Goal: Task Accomplishment & Management: Complete application form

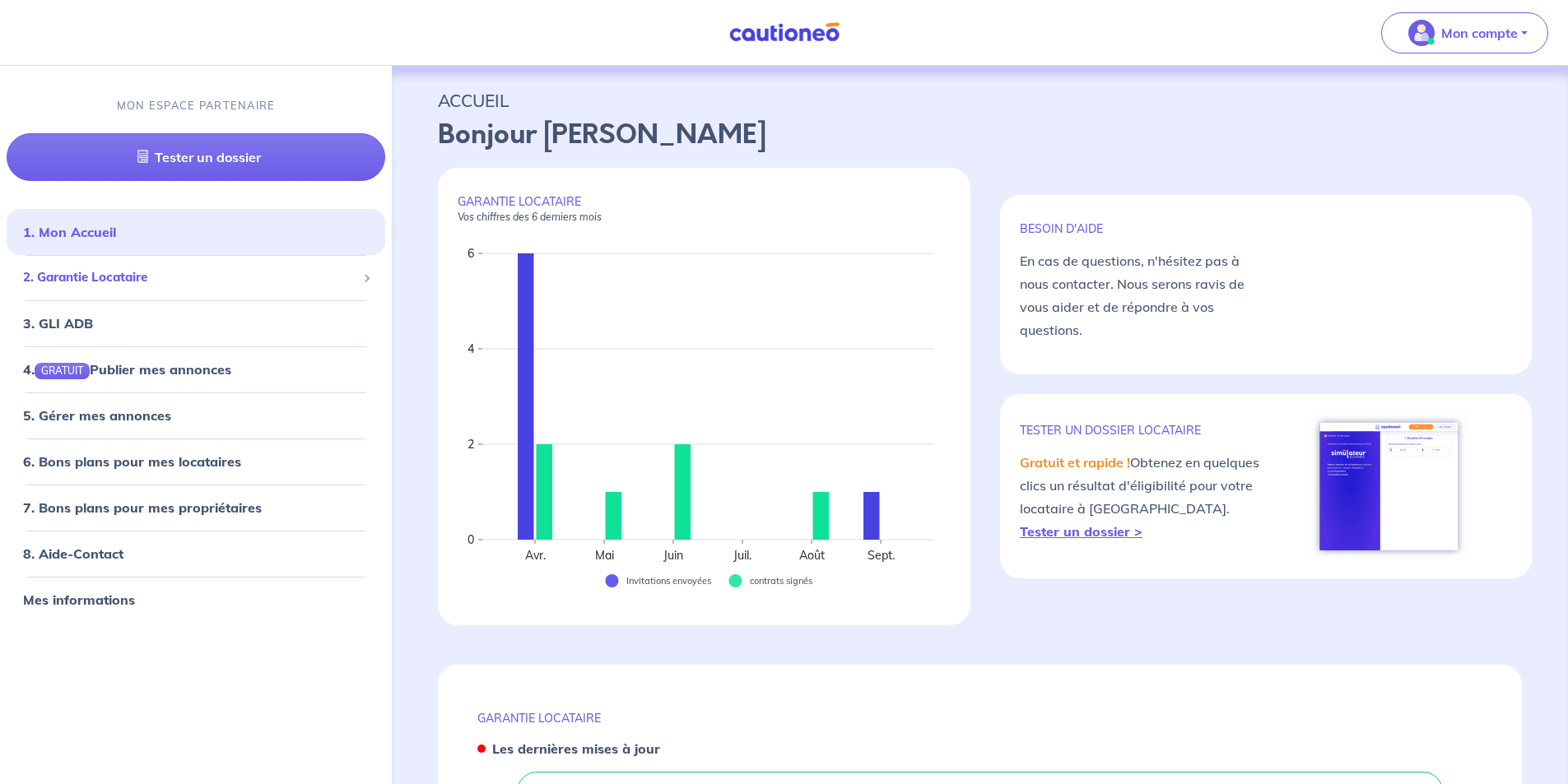
click at [135, 277] on span "2. Garantie Locataire" at bounding box center [190, 278] width 333 height 19
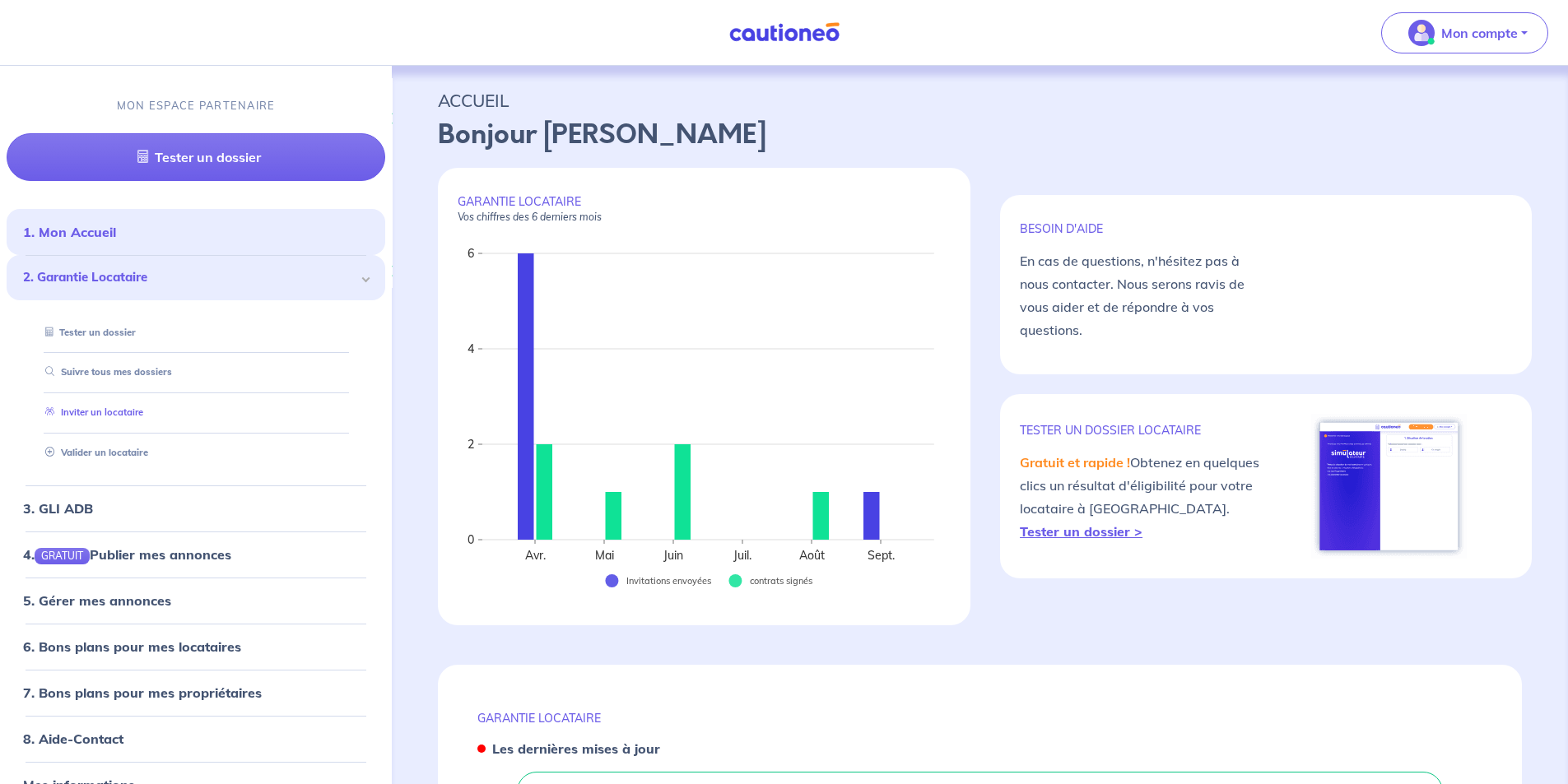
click at [143, 419] on link "Inviter un locataire" at bounding box center [91, 412] width 104 height 11
select select "FR"
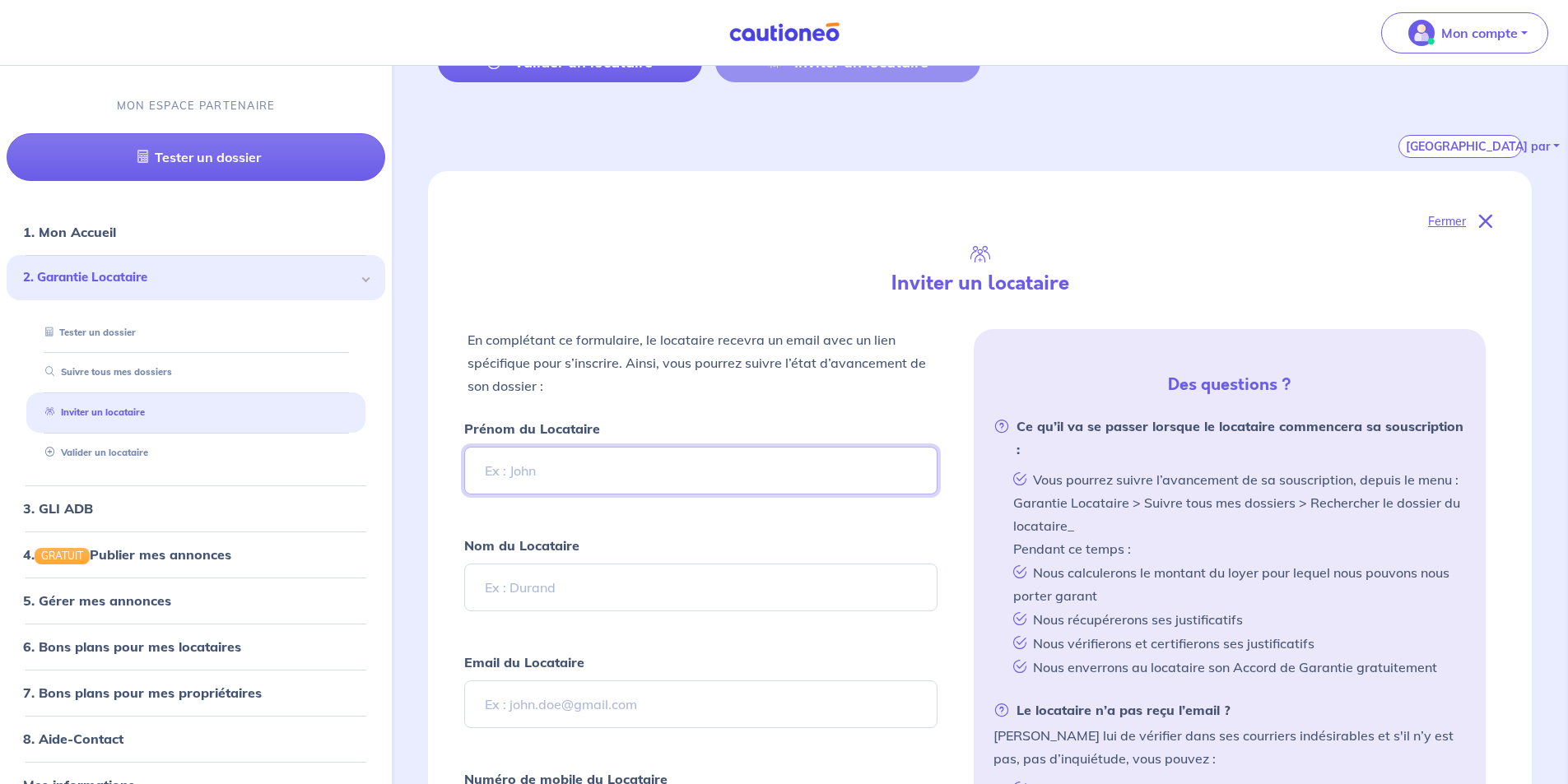
scroll to position [247, 0]
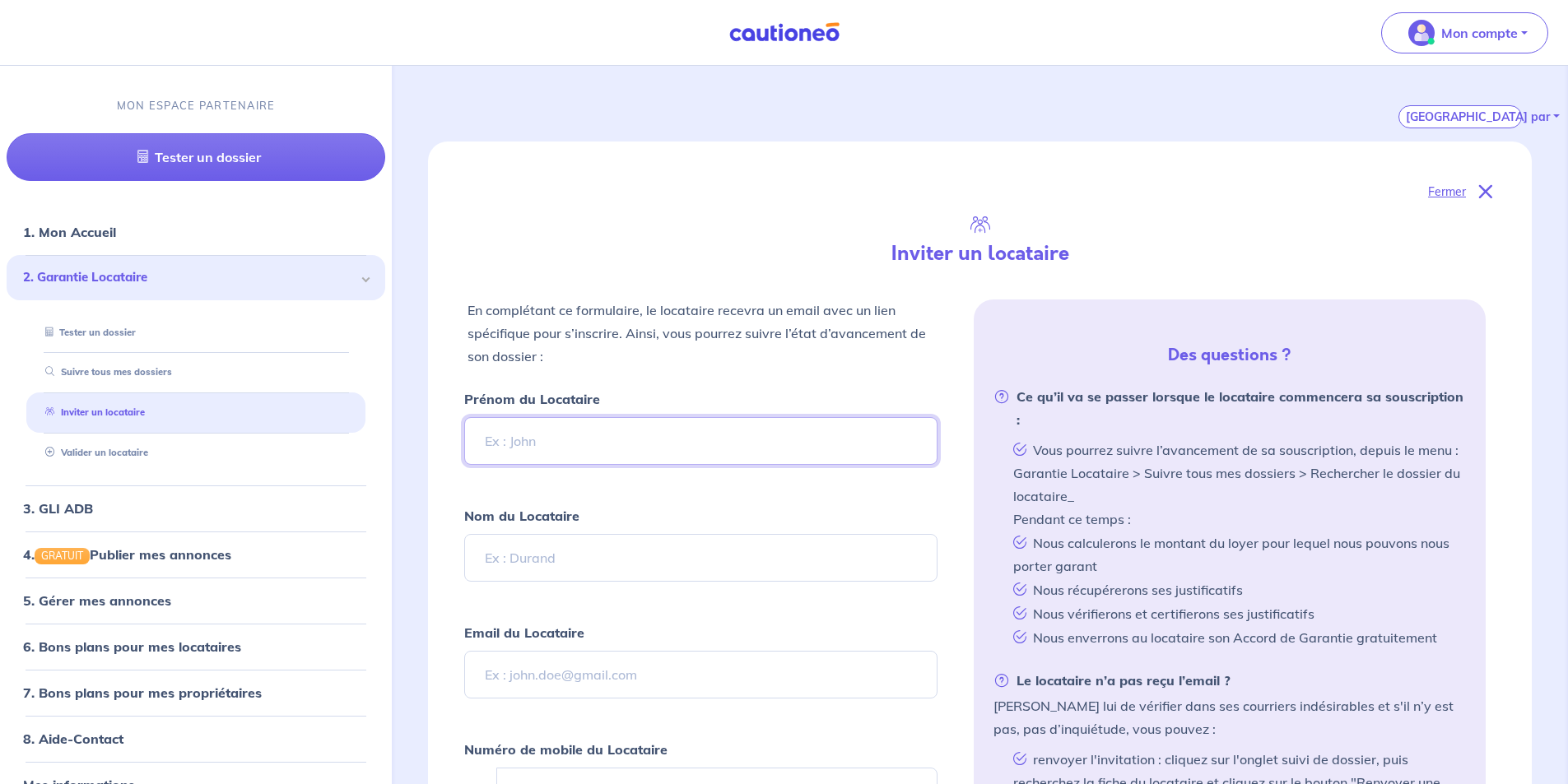
click at [663, 430] on input "Prénom du Locataire" at bounding box center [701, 441] width 473 height 47
paste input "[PERSON_NAME]"
type input "[PERSON_NAME]"
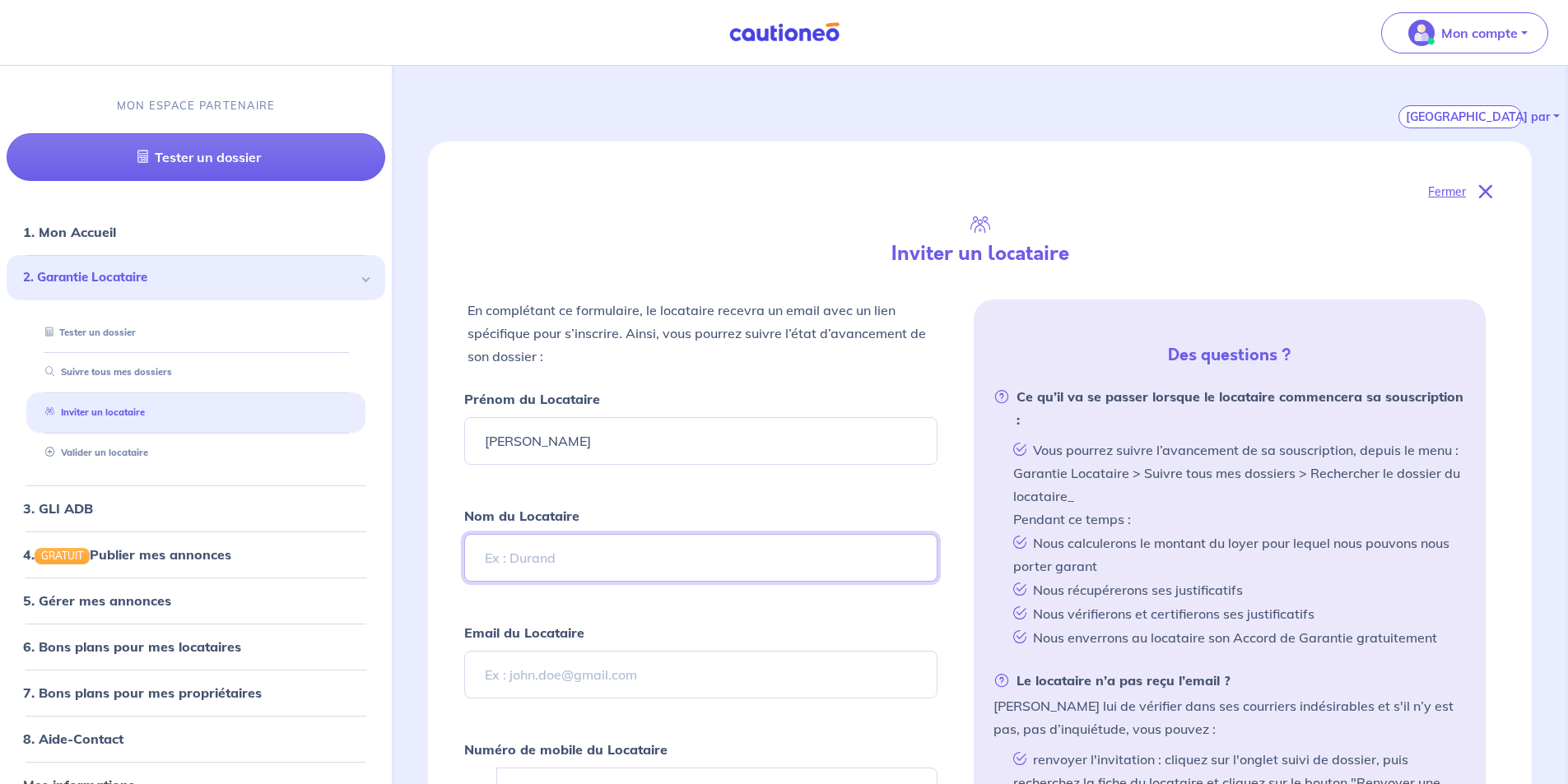
click at [579, 549] on input "Nom du Locataire" at bounding box center [701, 557] width 473 height 47
paste input "NAY-LAMOUR"
type input "NAY-LAMOUR"
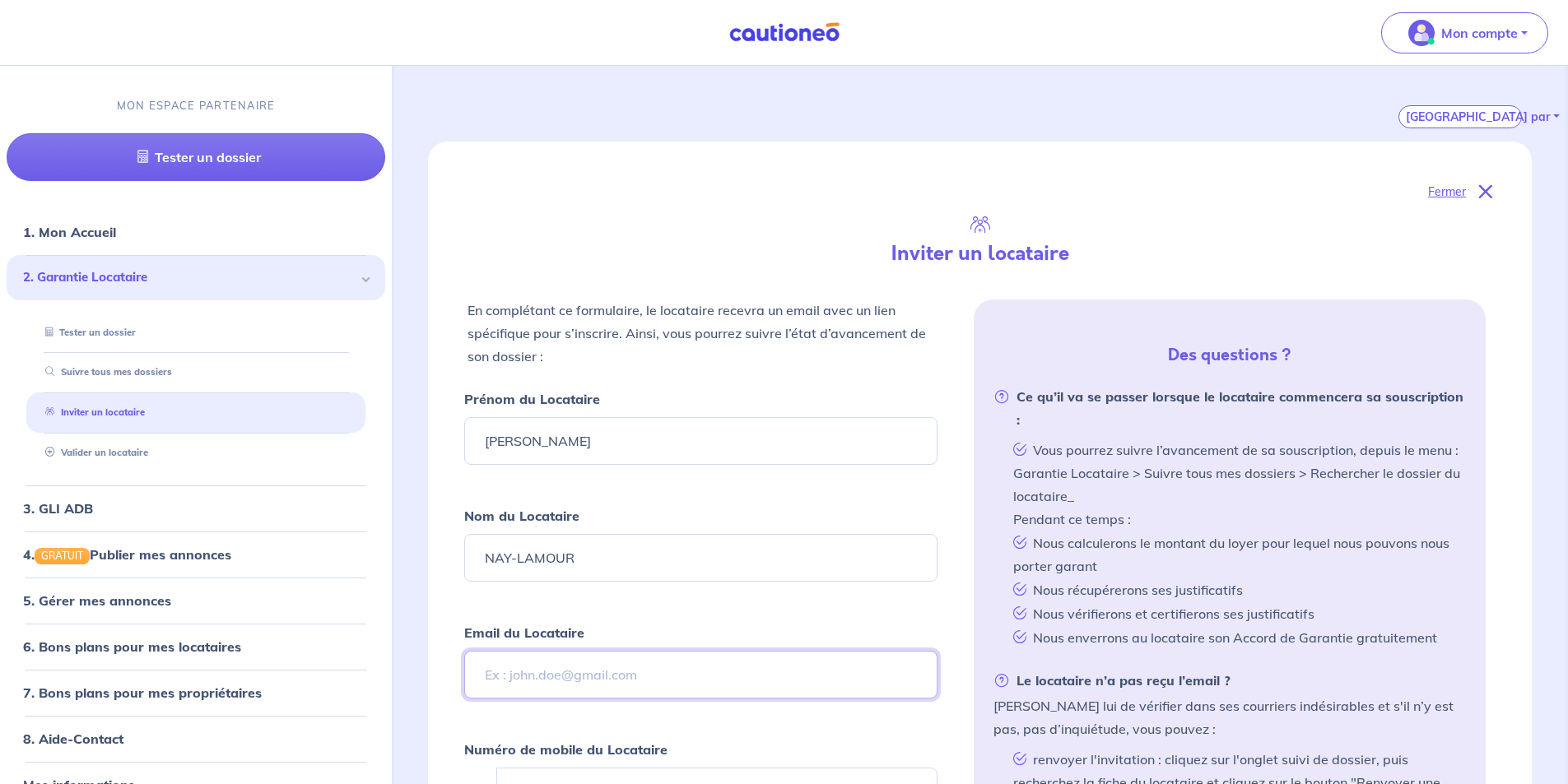
click at [628, 681] on input "Email du Locataire" at bounding box center [701, 674] width 473 height 47
paste input "[EMAIL_ADDRESS][DOMAIN_NAME]"
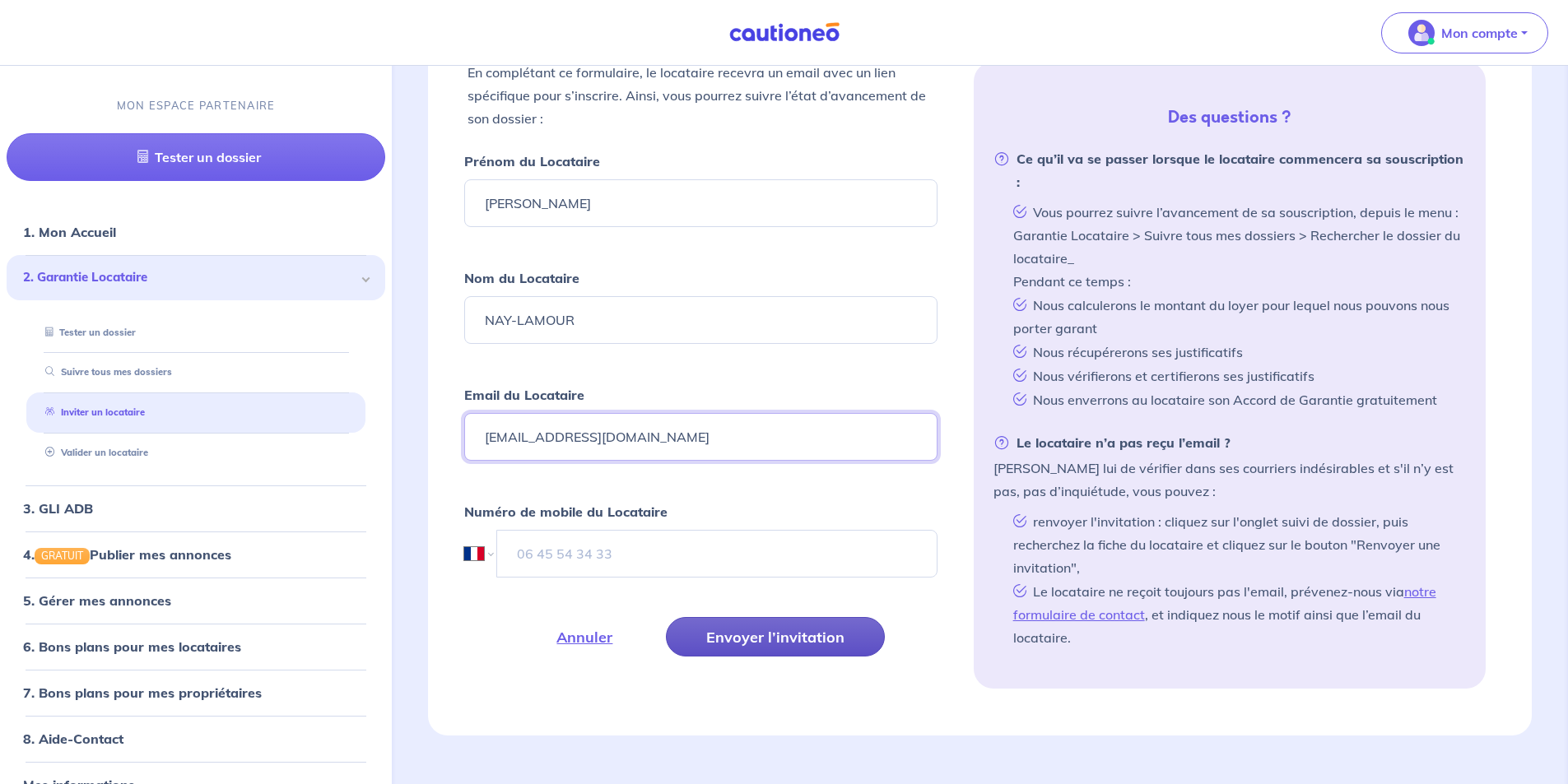
scroll to position [493, 0]
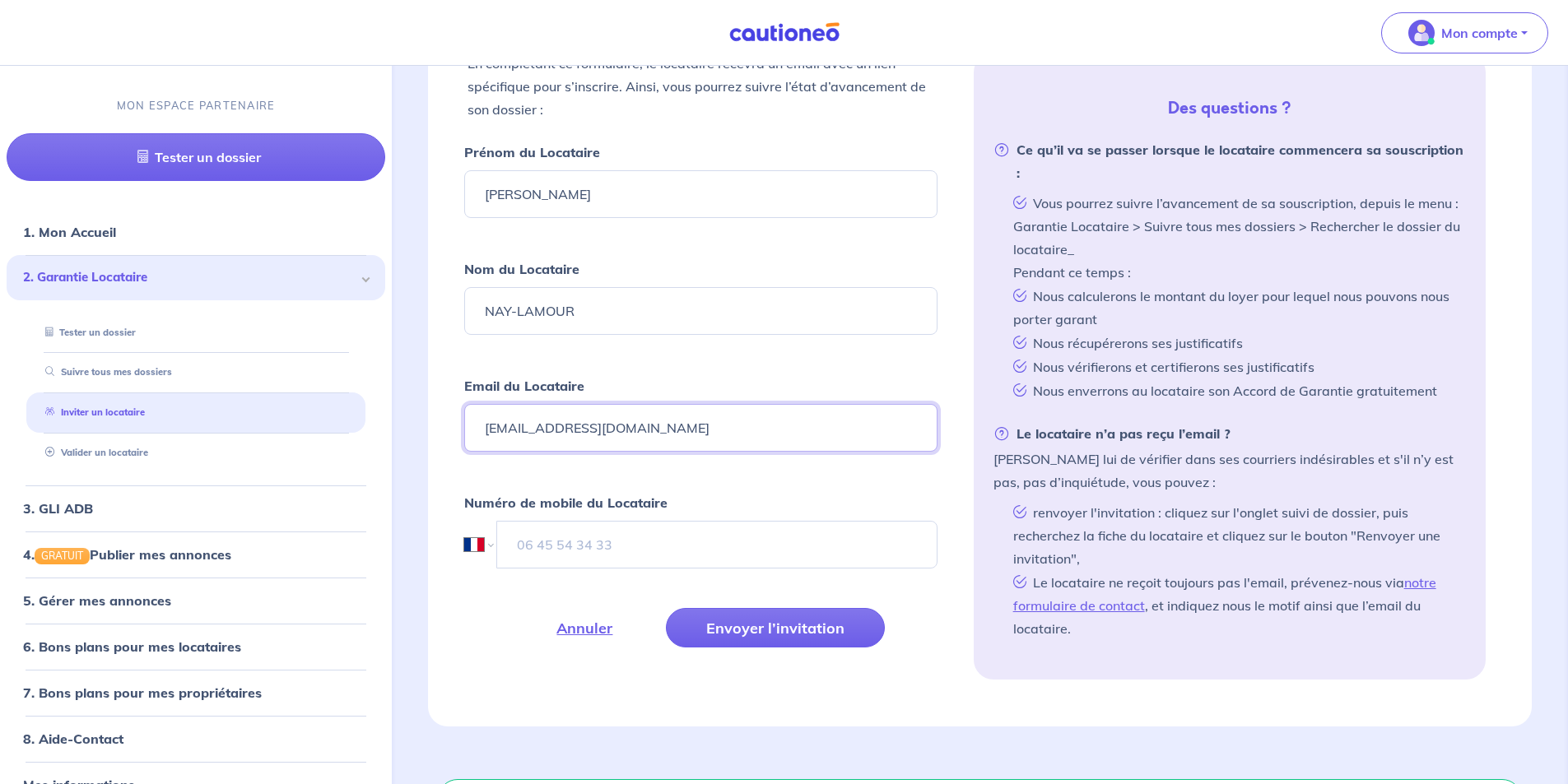
type input "[EMAIL_ADDRESS][DOMAIN_NAME]"
click at [620, 549] on input "tel" at bounding box center [716, 544] width 440 height 47
paste input "06 60 71 12 72"
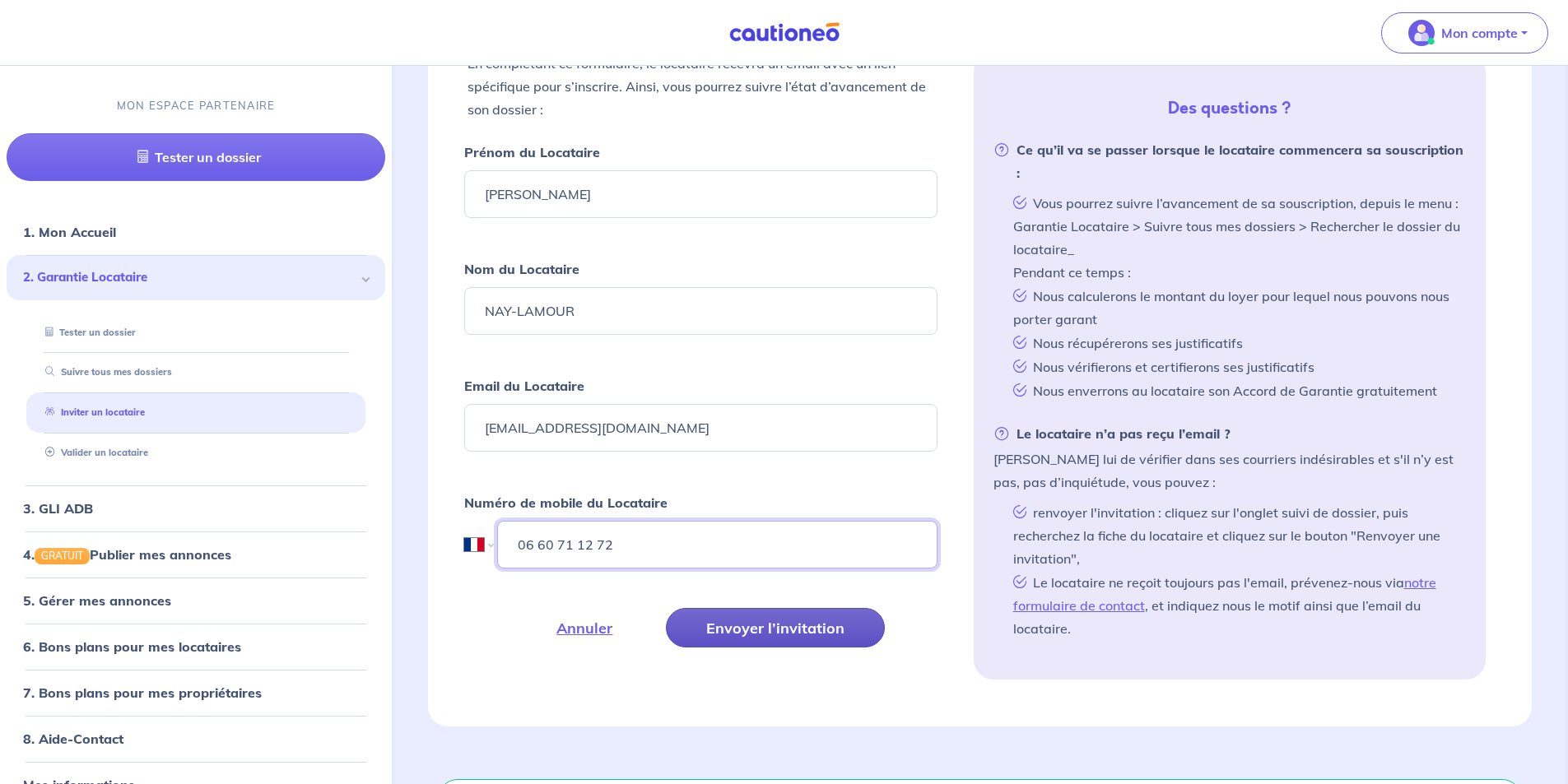
type input "06 60 71 12 72"
click at [812, 638] on button "Envoyer l’invitation" at bounding box center [776, 628] width 219 height 40
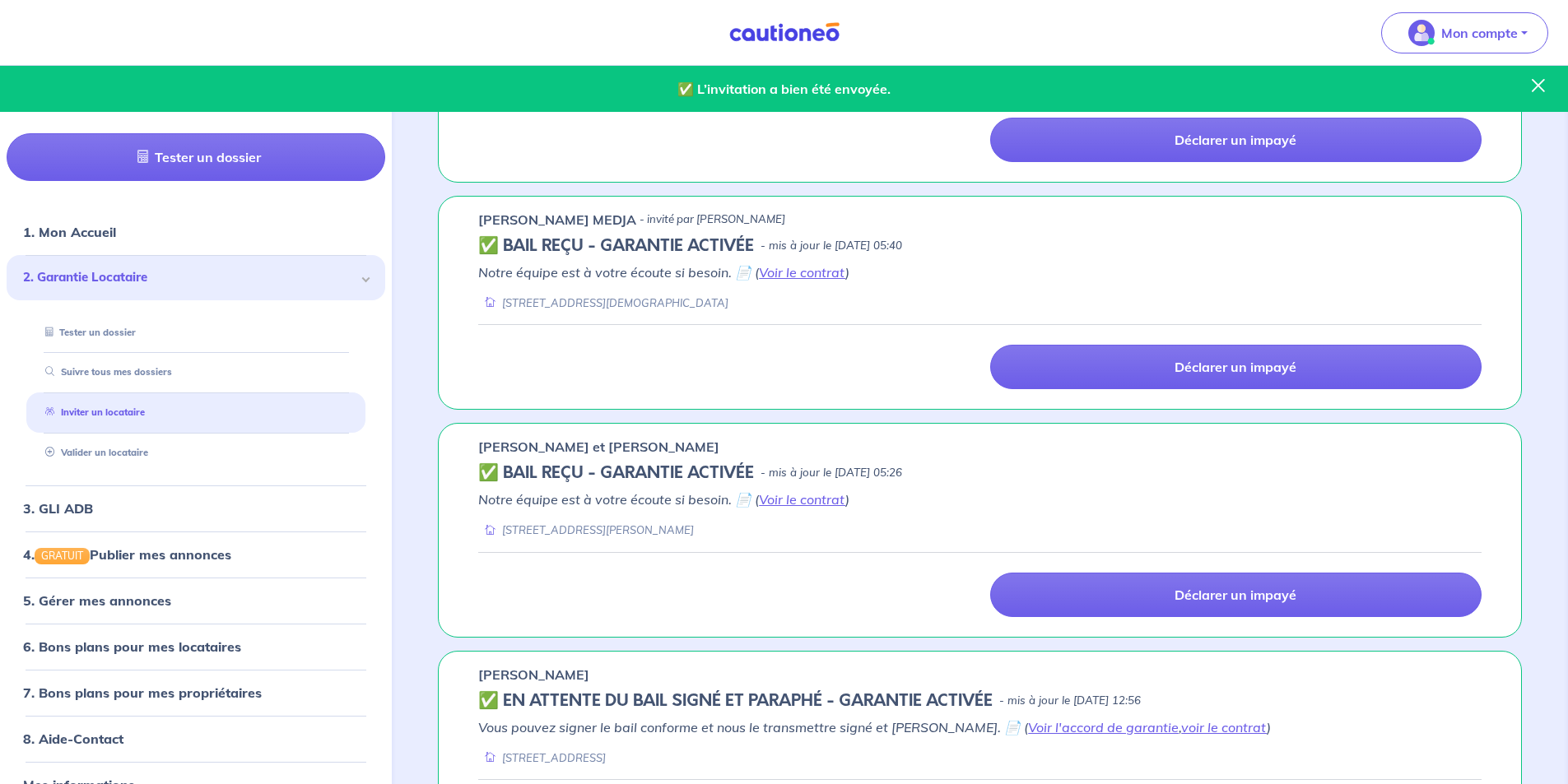
scroll to position [823, 0]
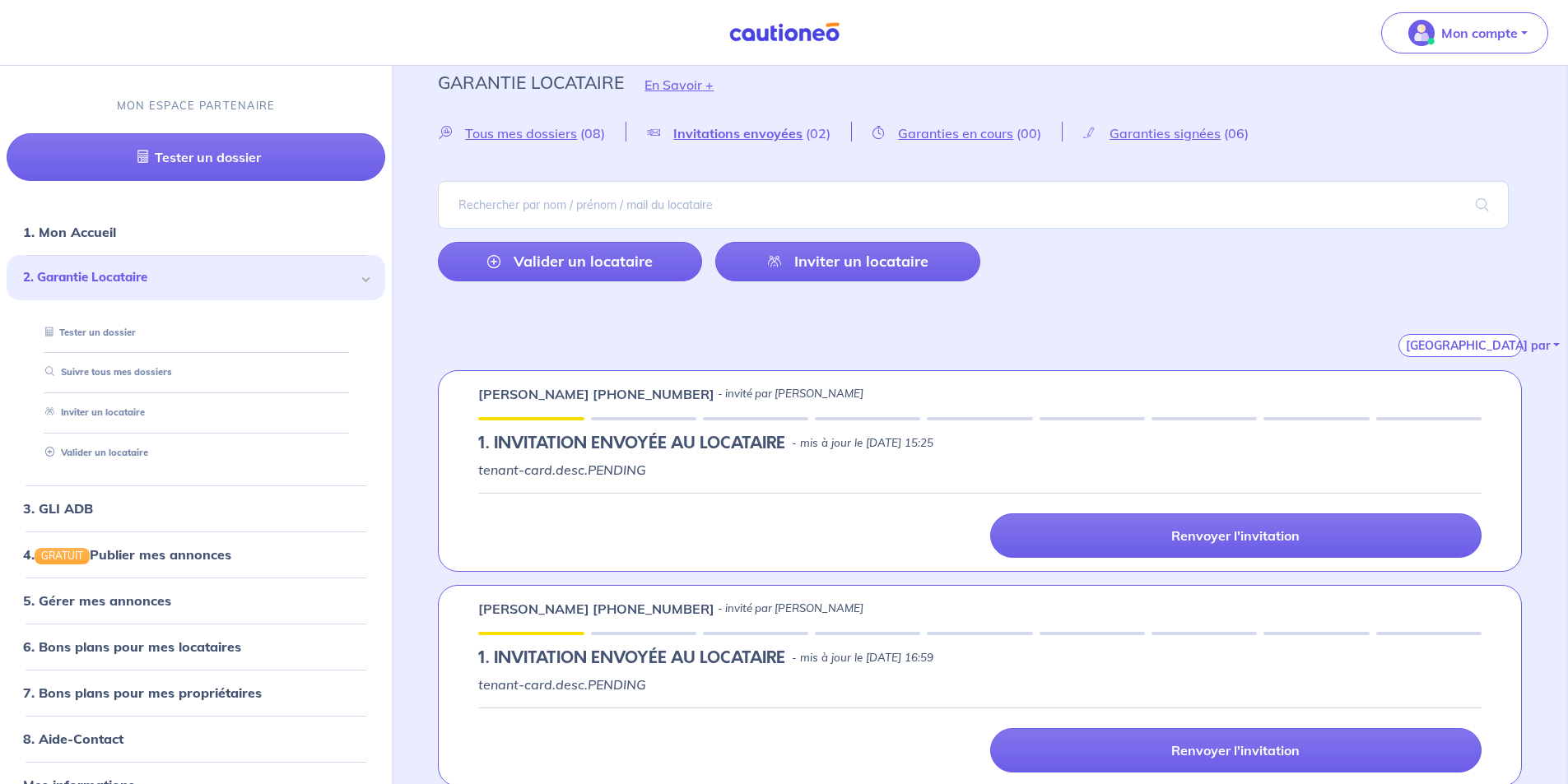
scroll to position [34, 0]
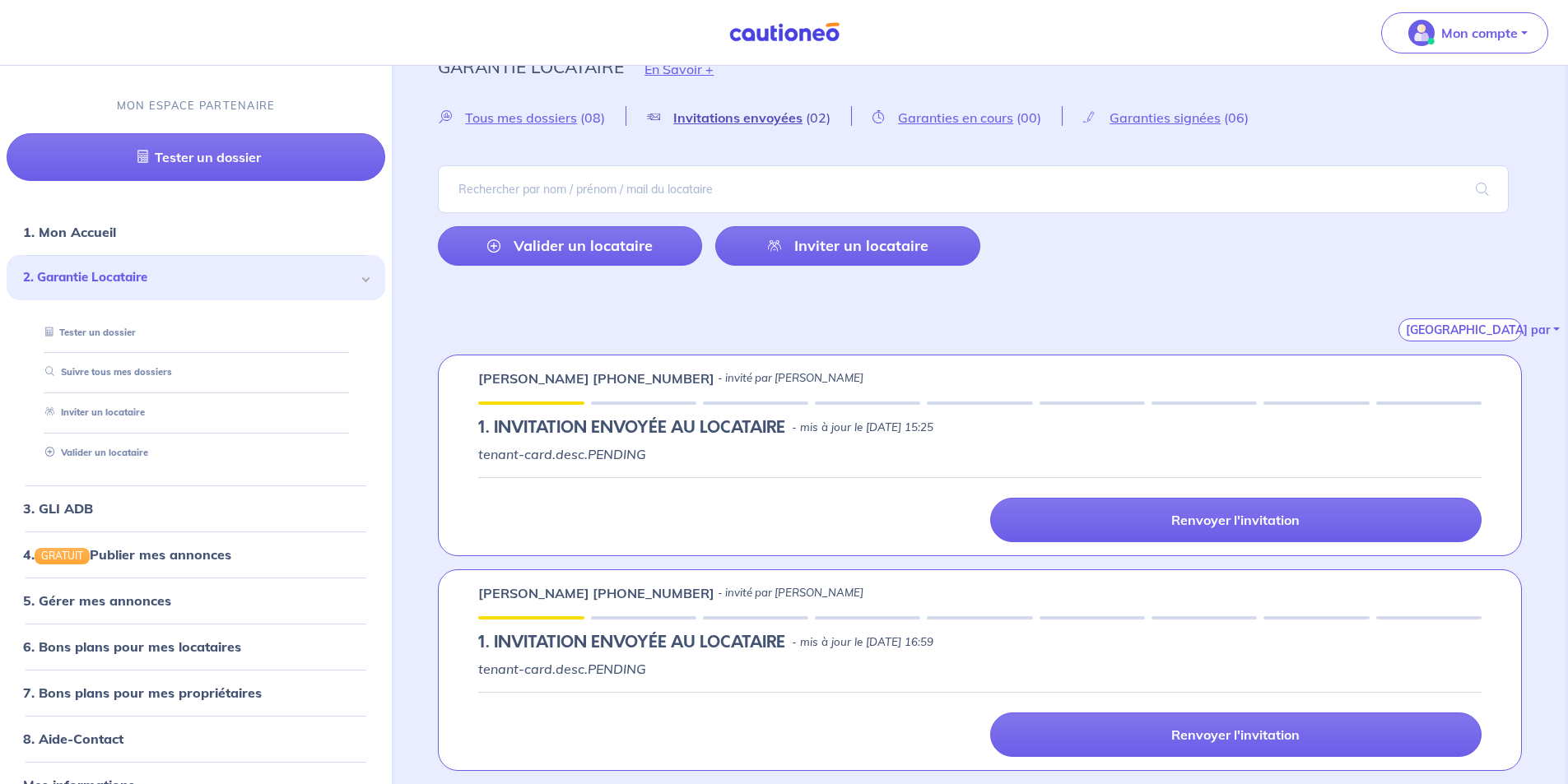
click at [740, 123] on span "Invitations envoyées" at bounding box center [738, 117] width 129 height 16
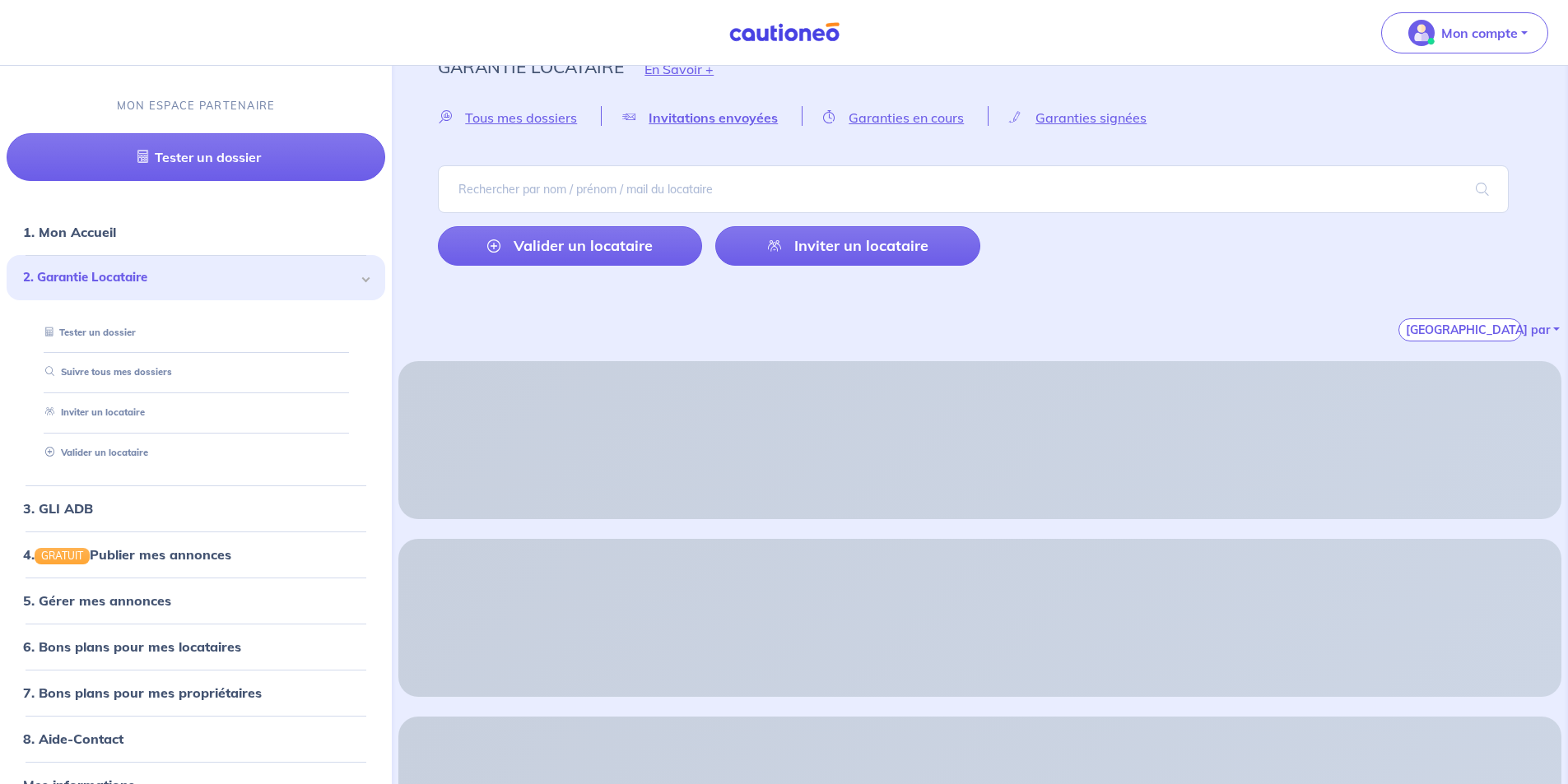
scroll to position [0, 0]
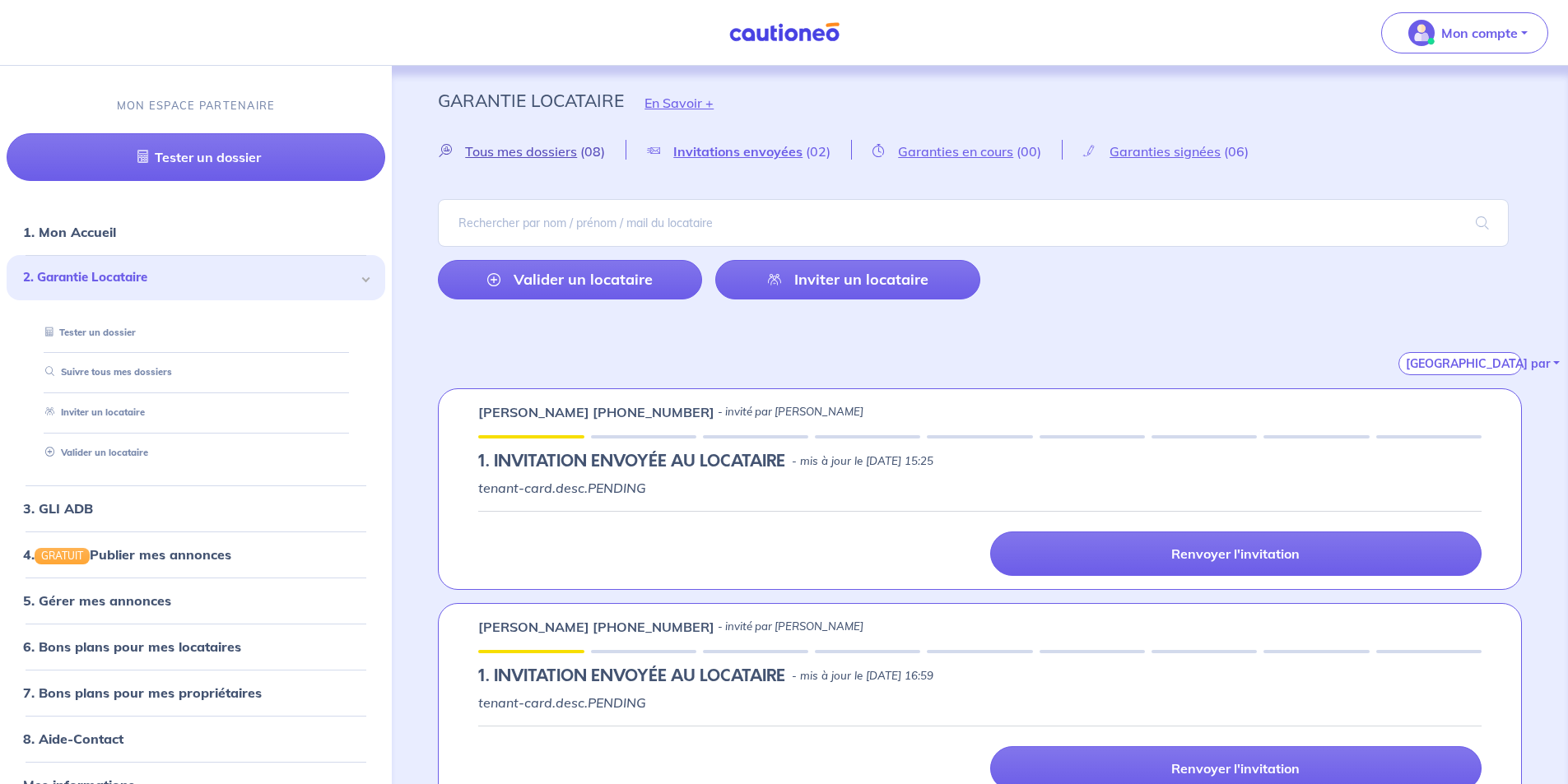
click at [527, 150] on span "Tous mes dossiers" at bounding box center [521, 151] width 112 height 16
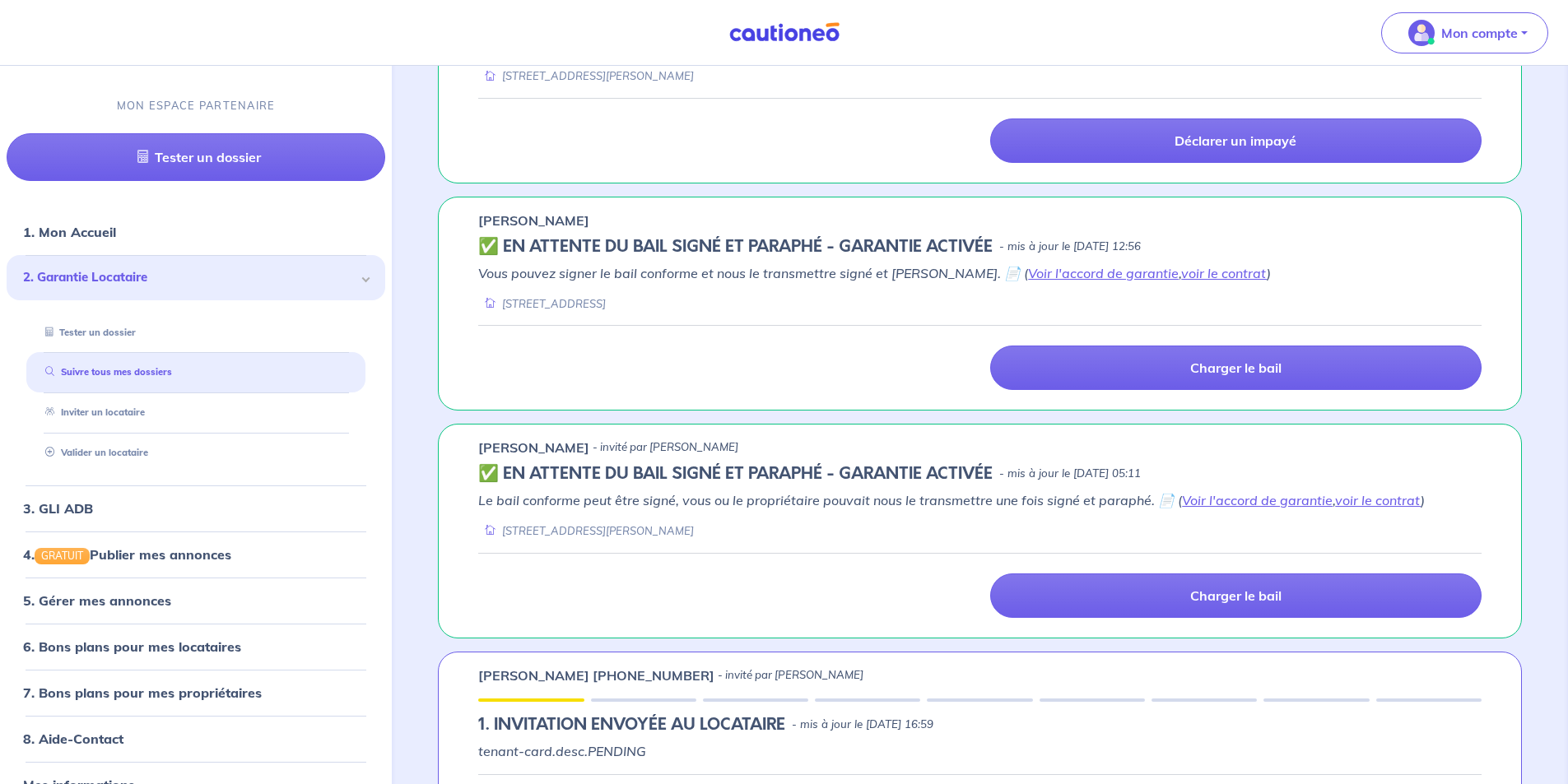
scroll to position [1399, 0]
